Goal: Transaction & Acquisition: Purchase product/service

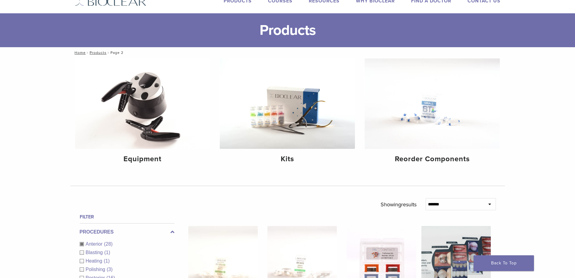
scroll to position [23, 0]
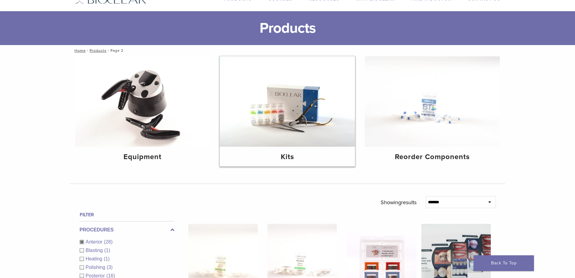
click at [240, 135] on img at bounding box center [287, 101] width 135 height 90
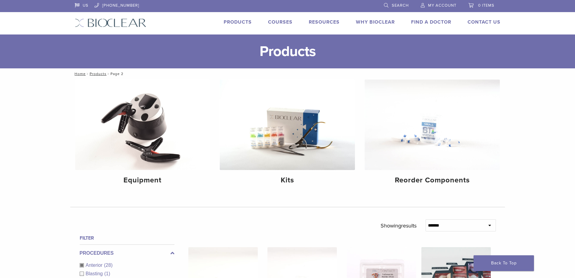
scroll to position [144, 0]
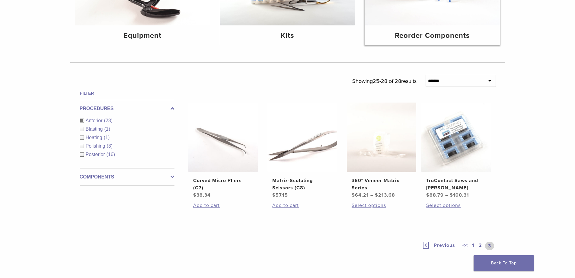
click at [448, 30] on div "Reorder Components" at bounding box center [432, 35] width 135 height 20
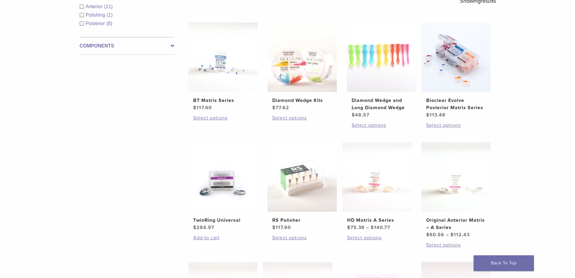
scroll to position [120, 0]
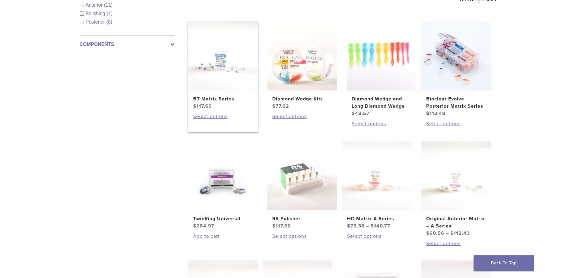
click at [217, 72] on img at bounding box center [222, 55] width 69 height 69
click at [303, 50] on img at bounding box center [302, 55] width 69 height 69
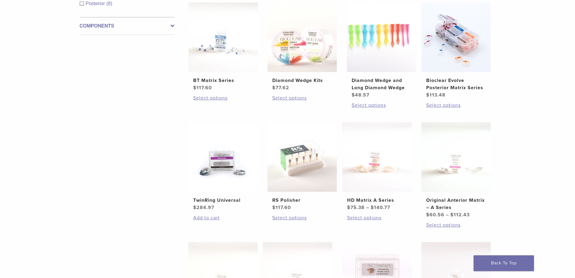
scroll to position [104, 0]
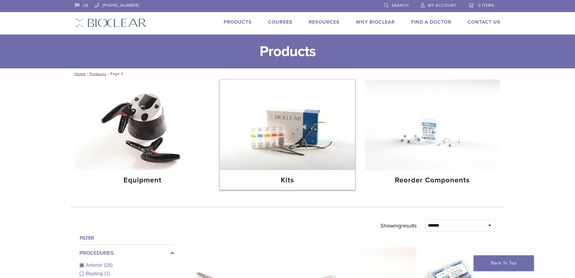
click at [262, 140] on img at bounding box center [287, 124] width 135 height 90
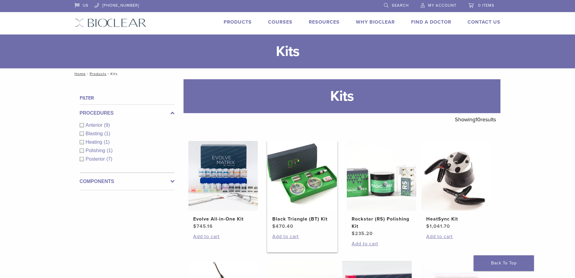
click at [314, 179] on img at bounding box center [302, 175] width 69 height 69
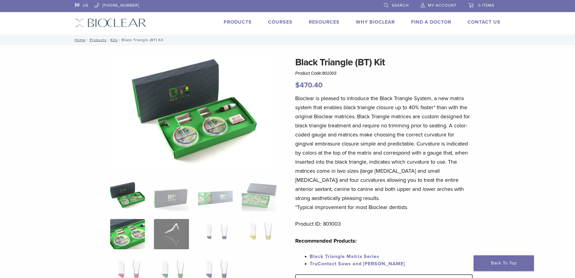
click at [119, 225] on img at bounding box center [127, 234] width 35 height 30
